Goal: Obtain resource: Obtain resource

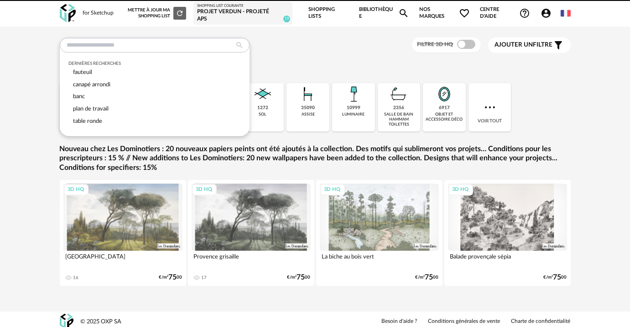
click at [206, 48] on input "text" at bounding box center [155, 45] width 190 height 15
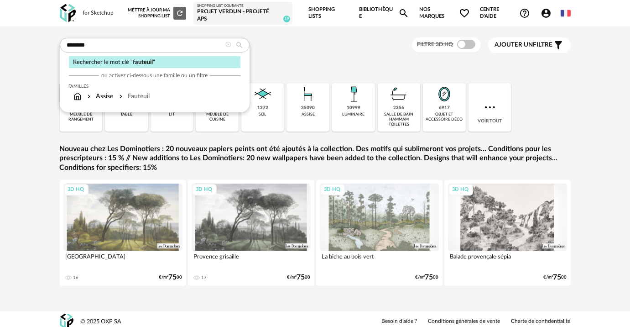
type input "********"
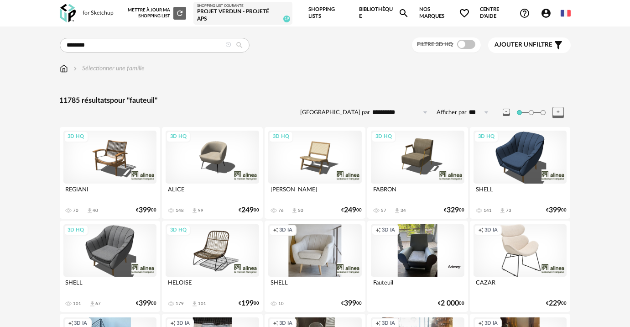
click at [455, 50] on div "Filtre 3D HQ" at bounding box center [446, 44] width 69 height 15
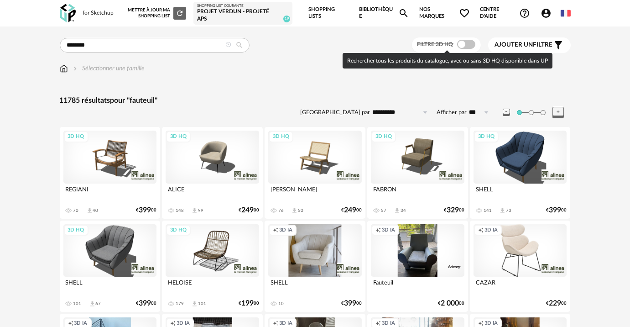
click at [462, 46] on span at bounding box center [466, 44] width 18 height 9
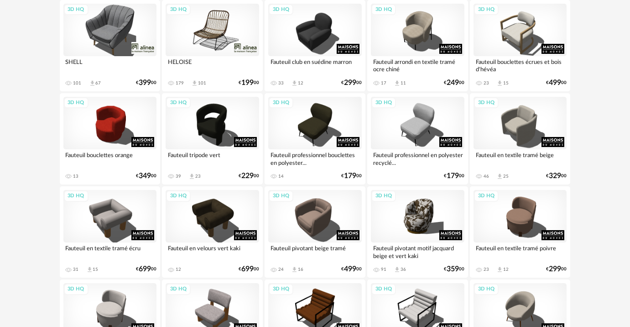
scroll to position [249, 0]
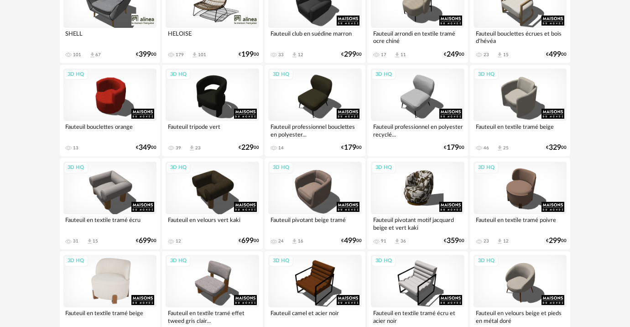
click at [135, 283] on div "3D HQ" at bounding box center [109, 280] width 93 height 52
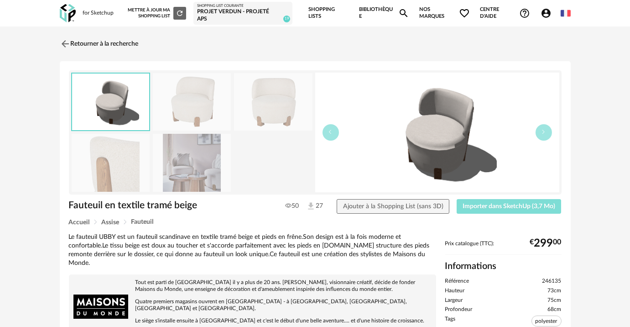
click at [483, 211] on button "Importer dans SketchUp (3,7 Mo)" at bounding box center [509, 206] width 105 height 15
click at [133, 46] on link "Retourner à la recherche" at bounding box center [96, 44] width 79 height 20
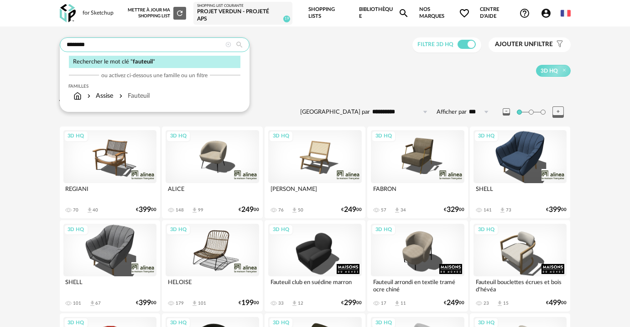
drag, startPoint x: 148, startPoint y: 51, endPoint x: 62, endPoint y: 47, distance: 86.3
click at [64, 49] on input "********" at bounding box center [155, 44] width 190 height 15
type input "*********"
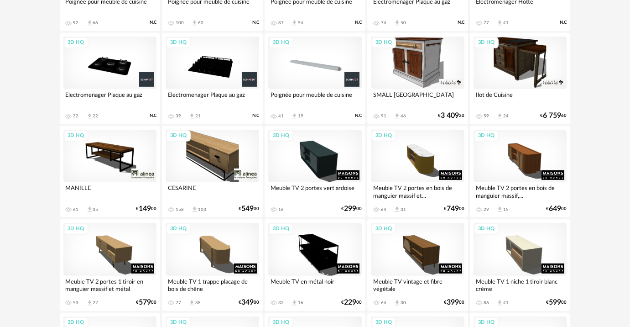
scroll to position [871, 0]
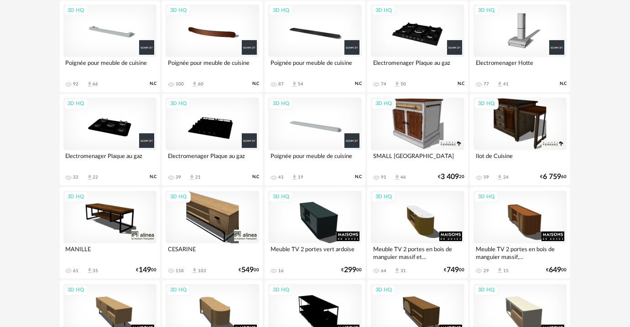
scroll to position [21, 0]
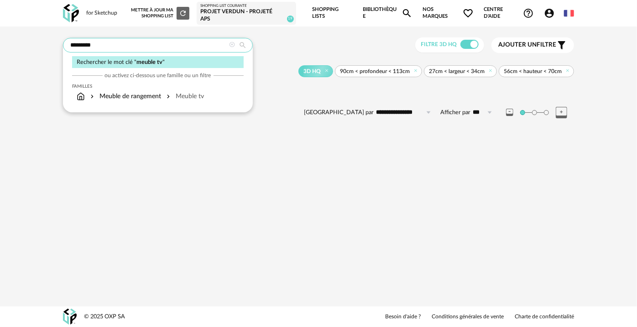
drag, startPoint x: 101, startPoint y: 50, endPoint x: 50, endPoint y: 49, distance: 50.6
click at [50, 49] on div "**********" at bounding box center [318, 83] width 637 height 115
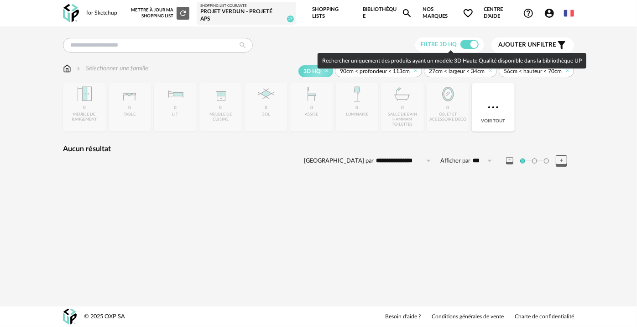
click at [472, 41] on span at bounding box center [469, 44] width 18 height 9
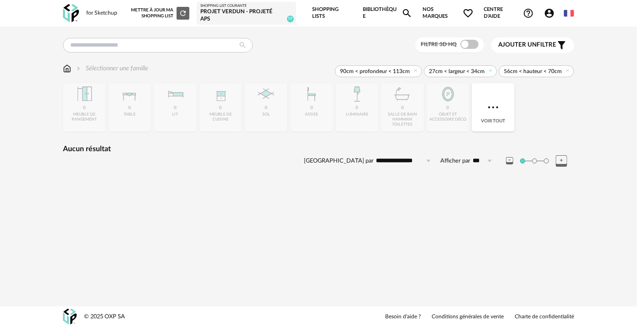
click at [589, 93] on div "Filtre 3D HQ Ajouter un filtre s Filter icon Filtrer par : Sélectionner une fam…" at bounding box center [318, 108] width 637 height 164
click at [74, 13] on img at bounding box center [71, 13] width 16 height 19
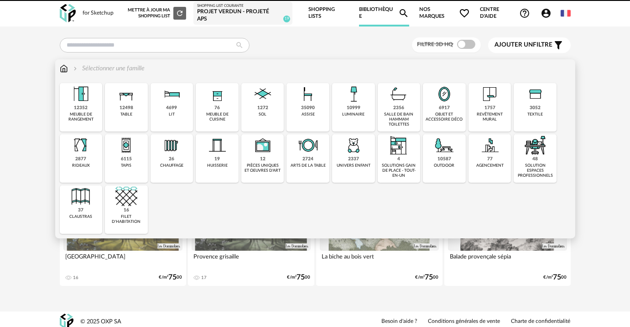
scroll to position [5, 0]
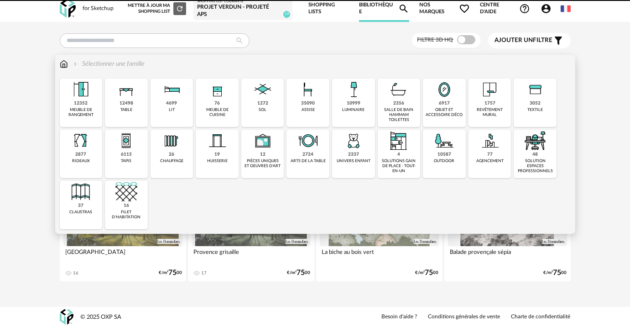
click at [594, 159] on div "Filtre 3D HQ Ajouter un filtre s Filter icon Filtrer par : Sélectionner une fam…" at bounding box center [315, 164] width 630 height 285
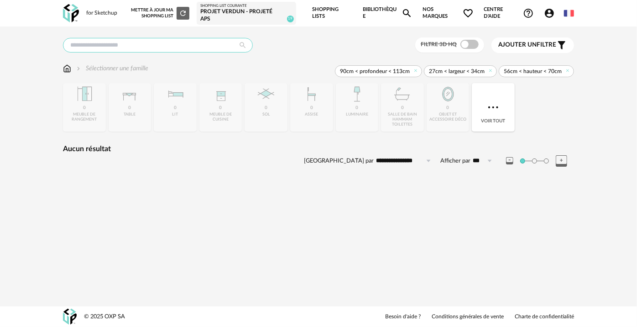
click at [134, 48] on input "text" at bounding box center [158, 45] width 190 height 15
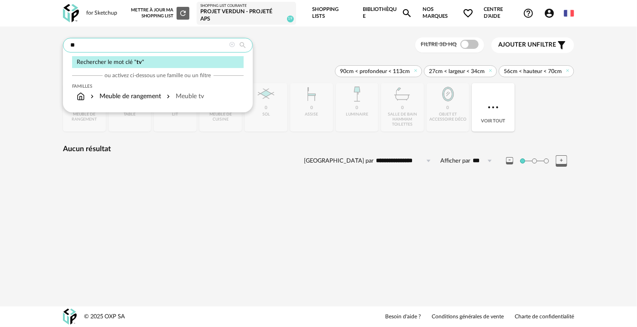
type input "**"
type input "**********"
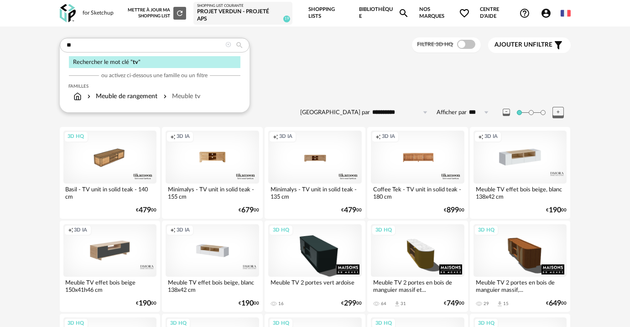
click at [504, 45] on span "Ajouter un" at bounding box center [514, 45] width 38 height 6
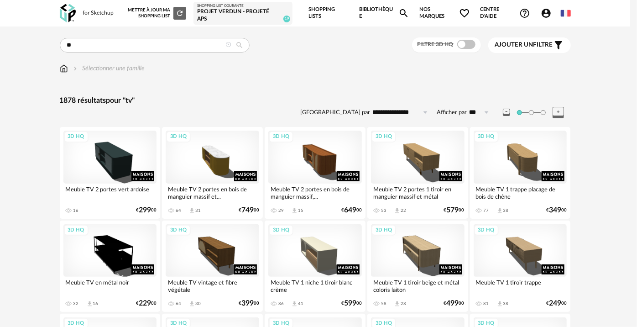
click at [510, 46] on div at bounding box center [318, 163] width 637 height 327
click at [343, 107] on div at bounding box center [318, 163] width 637 height 327
click at [542, 48] on div at bounding box center [318, 163] width 637 height 327
click at [534, 47] on div at bounding box center [318, 163] width 637 height 327
click at [324, 104] on div at bounding box center [318, 163] width 637 height 327
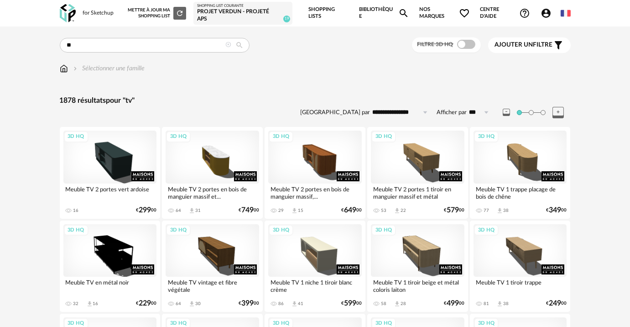
click at [538, 40] on div "Ajouter un filtre s Filter icon" at bounding box center [529, 45] width 69 height 11
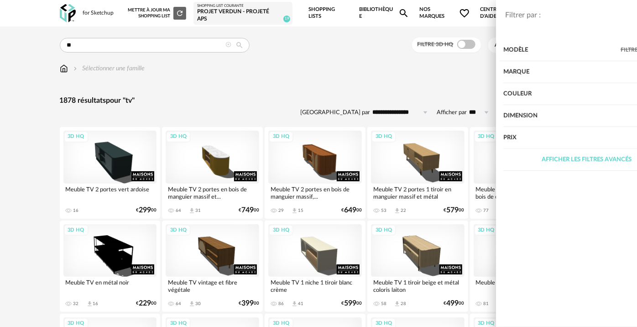
click at [475, 115] on div "Dimension" at bounding box center [536, 116] width 167 height 22
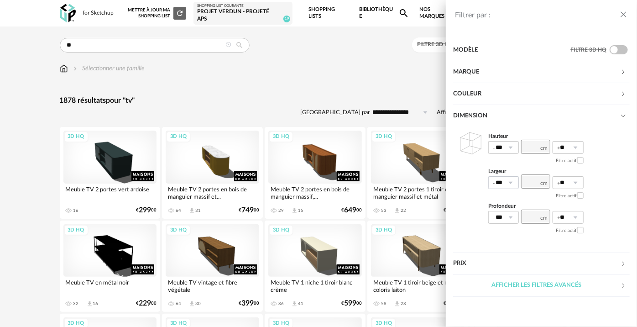
click at [510, 182] on icon at bounding box center [510, 182] width 11 height 13
click at [506, 199] on li "0%" at bounding box center [506, 205] width 36 height 16
type input "**"
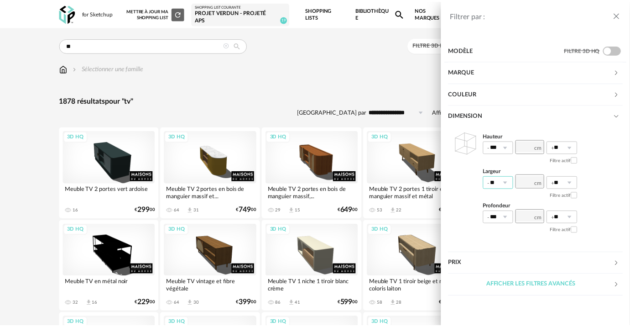
scroll to position [0, 0]
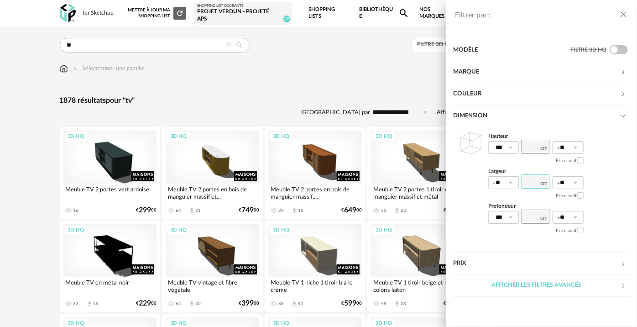
click at [532, 182] on input "number" at bounding box center [535, 181] width 29 height 14
type input "***"
click at [464, 192] on div "Hauteur *** 0% 10% 20% 30% 40% 50% 60% 70% 80% 90% 100% ** 0% 10% 20% 30% 40% 5…" at bounding box center [541, 184] width 177 height 114
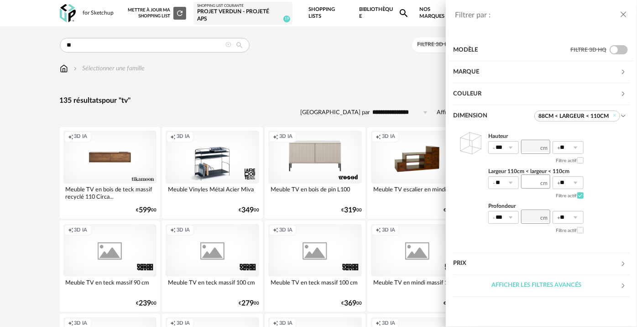
click at [27, 152] on div "Filtrer par : Modèle Filtre 3D HQ Marque &tradition 0 101 Copenhagen 0 366 Conc…" at bounding box center [318, 163] width 637 height 327
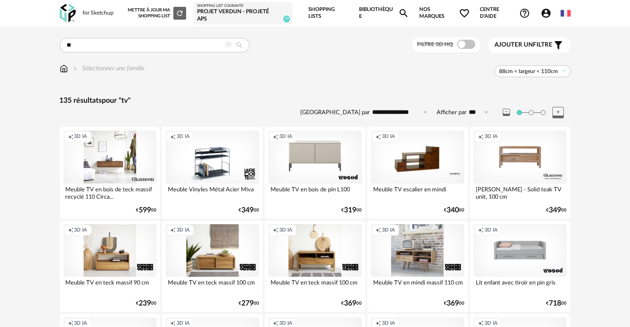
click at [128, 158] on div "Creation icon 3D IA" at bounding box center [109, 156] width 93 height 52
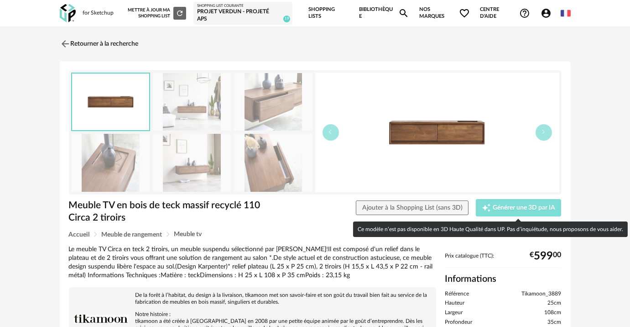
click at [504, 209] on span "Générer une 3D par IA" at bounding box center [524, 207] width 62 height 6
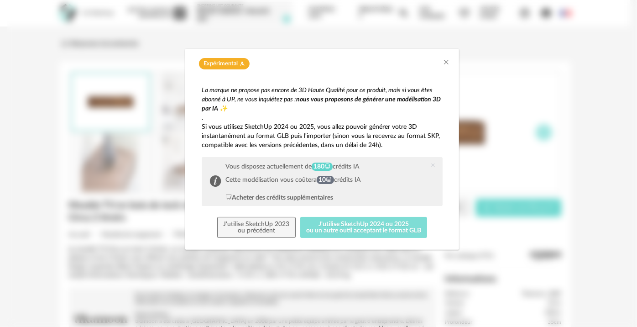
click at [365, 222] on button "J'utilise SketchUp 2024 ou 2025 ou un autre outil acceptant le format GLB" at bounding box center [363, 227] width 127 height 21
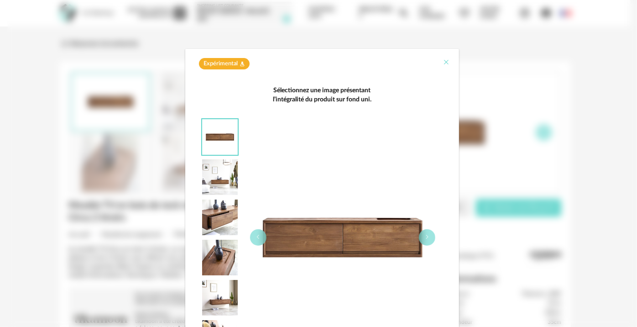
click at [442, 62] on icon "Close" at bounding box center [445, 61] width 7 height 7
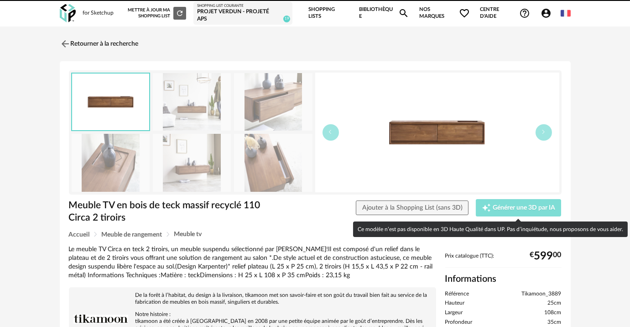
click at [511, 211] on div "Creation icon Générer une 3D par IA" at bounding box center [518, 207] width 73 height 9
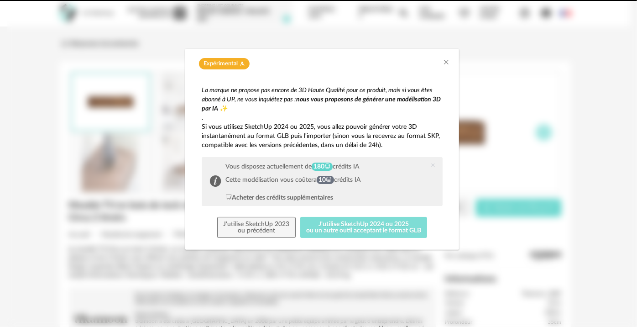
click at [327, 220] on button "J'utilise SketchUp 2024 ou 2025 ou un autre outil acceptant le format GLB" at bounding box center [363, 227] width 127 height 21
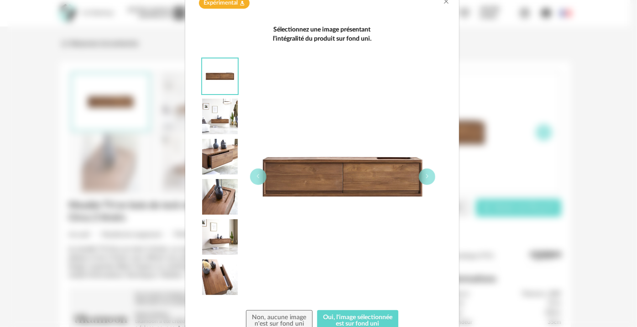
scroll to position [100, 0]
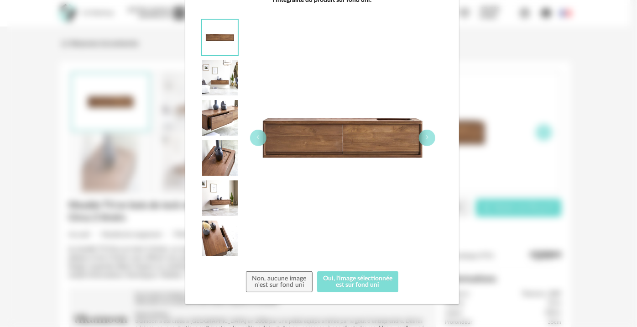
click at [364, 282] on button "Oui, l'image sélectionnée est sur fond uni" at bounding box center [358, 281] width 82 height 21
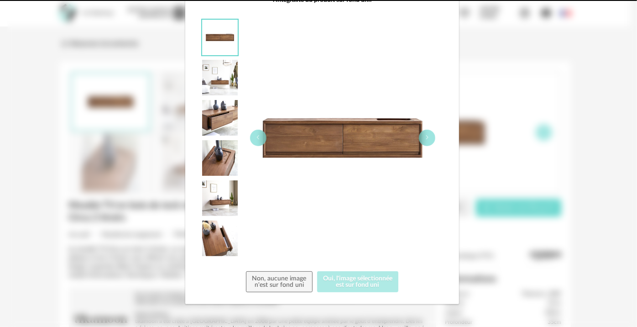
scroll to position [0, 0]
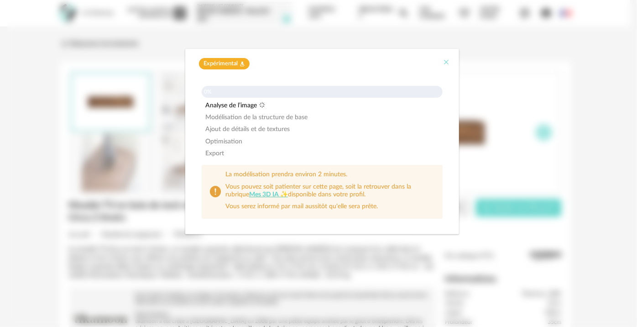
click at [442, 59] on icon "Close" at bounding box center [445, 61] width 7 height 7
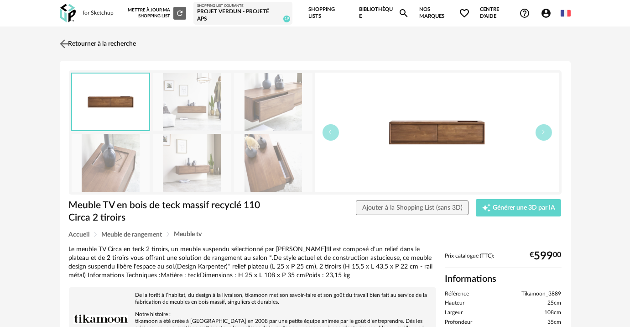
click at [78, 40] on link "Retourner à la recherche" at bounding box center [96, 44] width 79 height 20
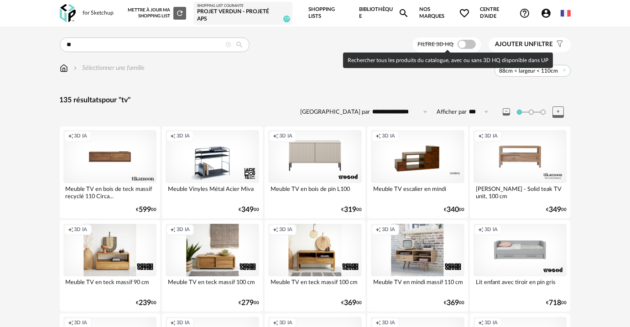
click at [460, 43] on span at bounding box center [466, 44] width 18 height 9
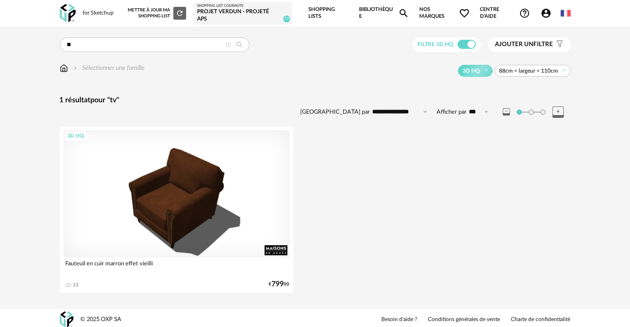
click at [463, 45] on span at bounding box center [466, 44] width 18 height 9
